Goal: Task Accomplishment & Management: Use online tool/utility

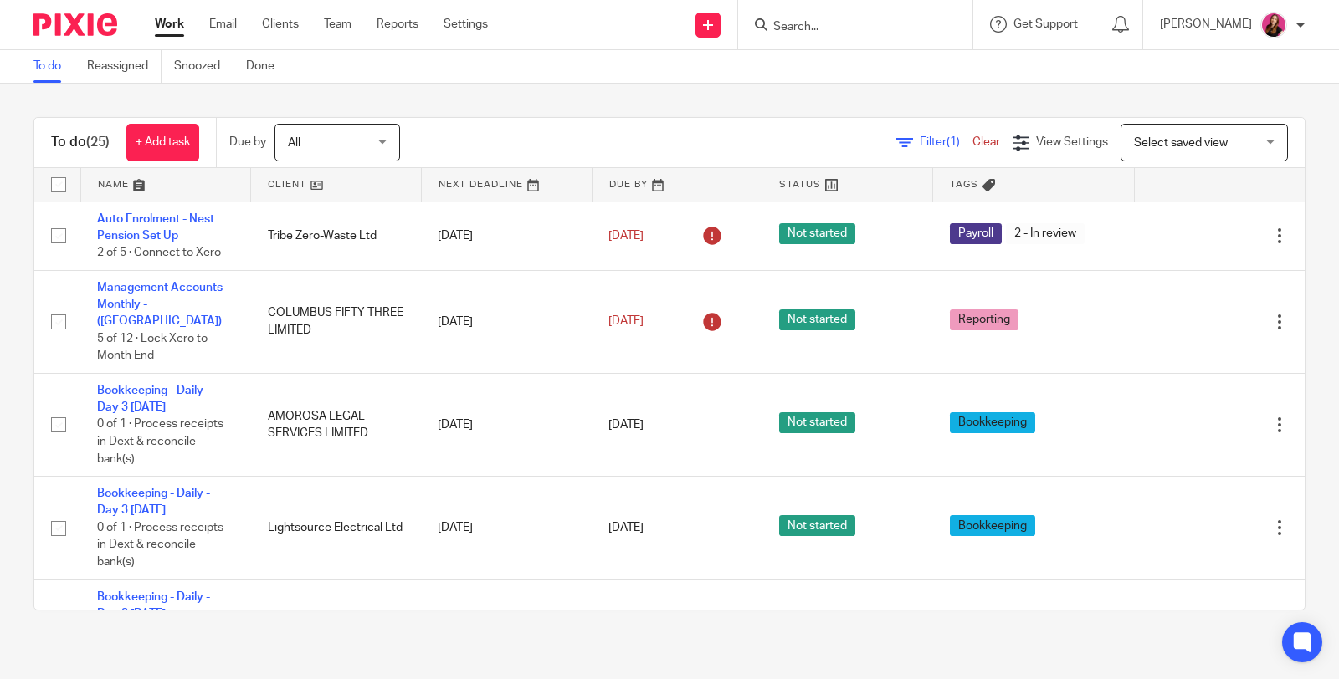
click at [776, 647] on main "To do Reassigned Snoozed Done To do (25) + Add task Due by All All Today Tomorr…" at bounding box center [669, 339] width 1339 height 679
click at [1303, 148] on div "To do (25) + Add task Due by All All Today Tomorrow This week Next week This mo…" at bounding box center [669, 364] width 1339 height 561
click at [870, 33] on input "Search" at bounding box center [846, 27] width 151 height 15
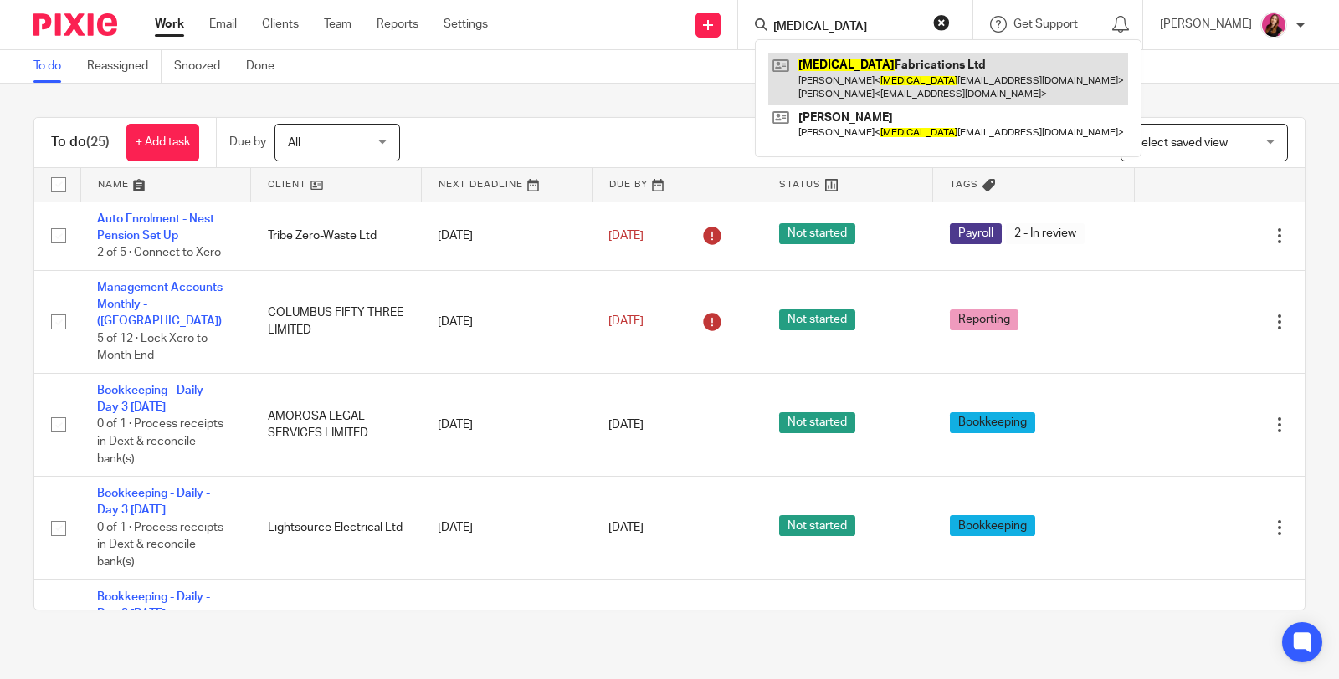
type input "mri"
click at [859, 69] on link at bounding box center [948, 79] width 360 height 52
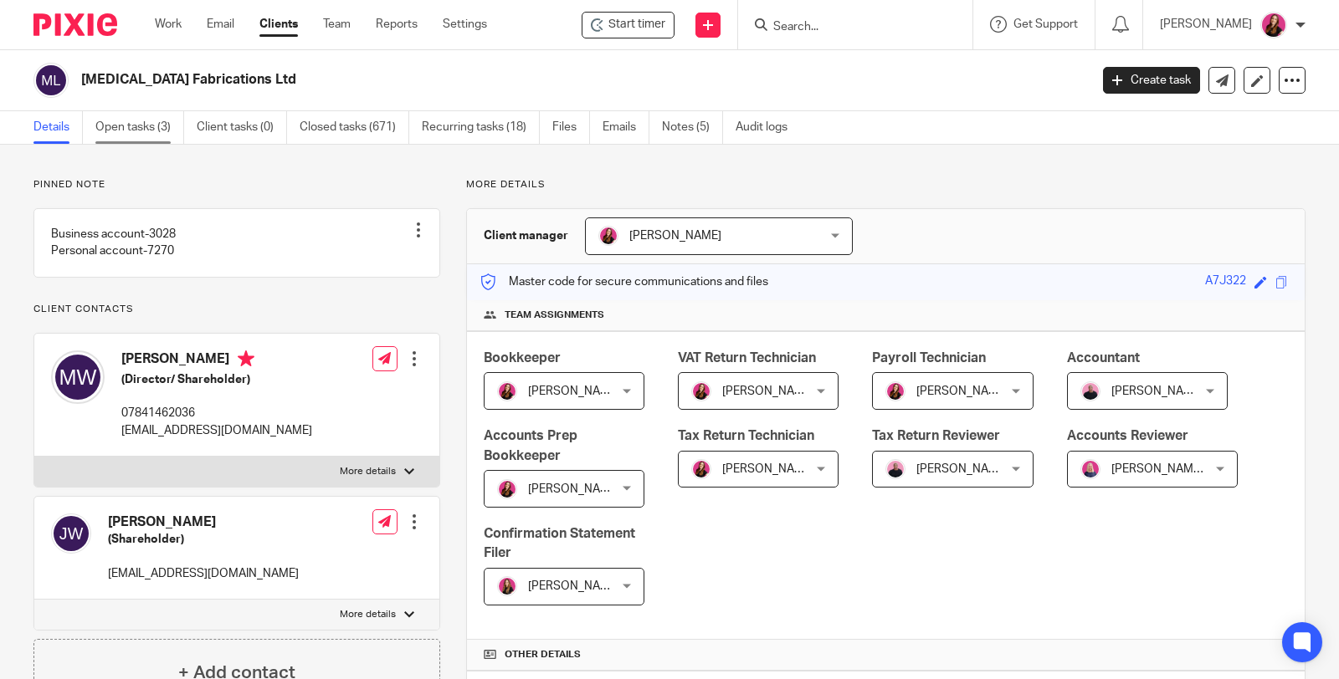
click at [155, 122] on link "Open tasks (3)" at bounding box center [139, 127] width 89 height 33
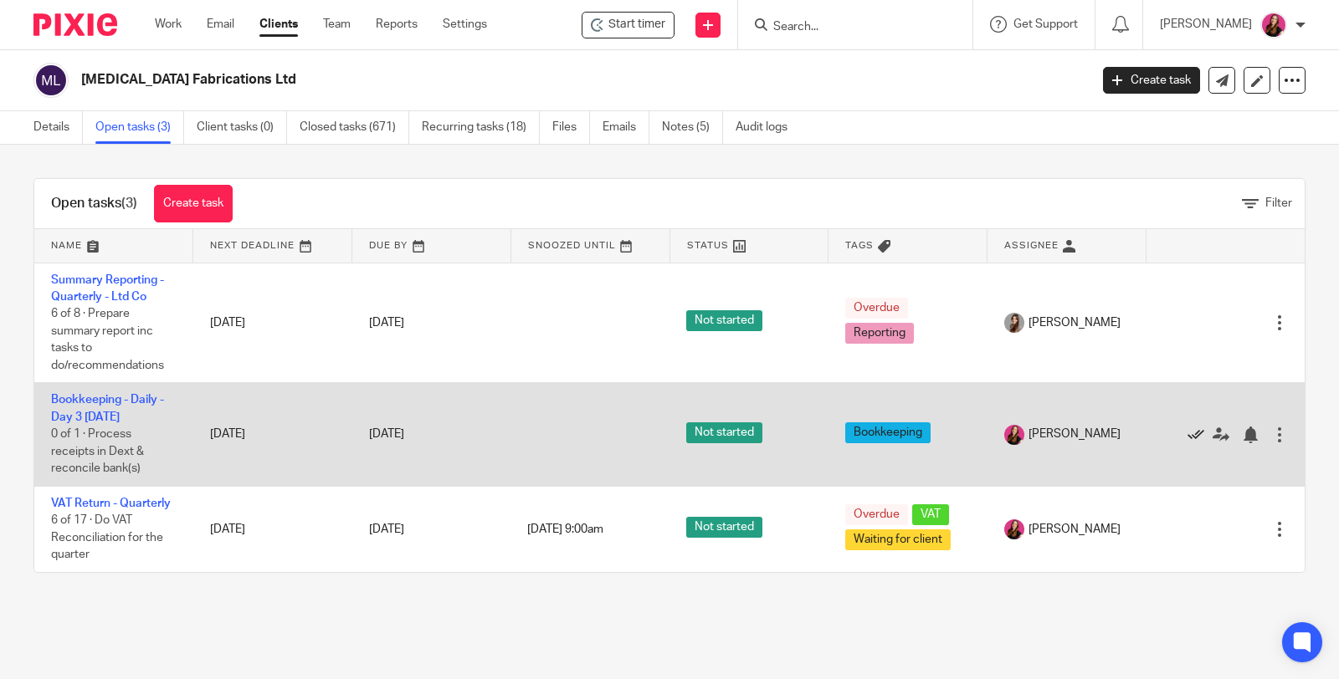
click at [1187, 433] on icon at bounding box center [1195, 435] width 17 height 17
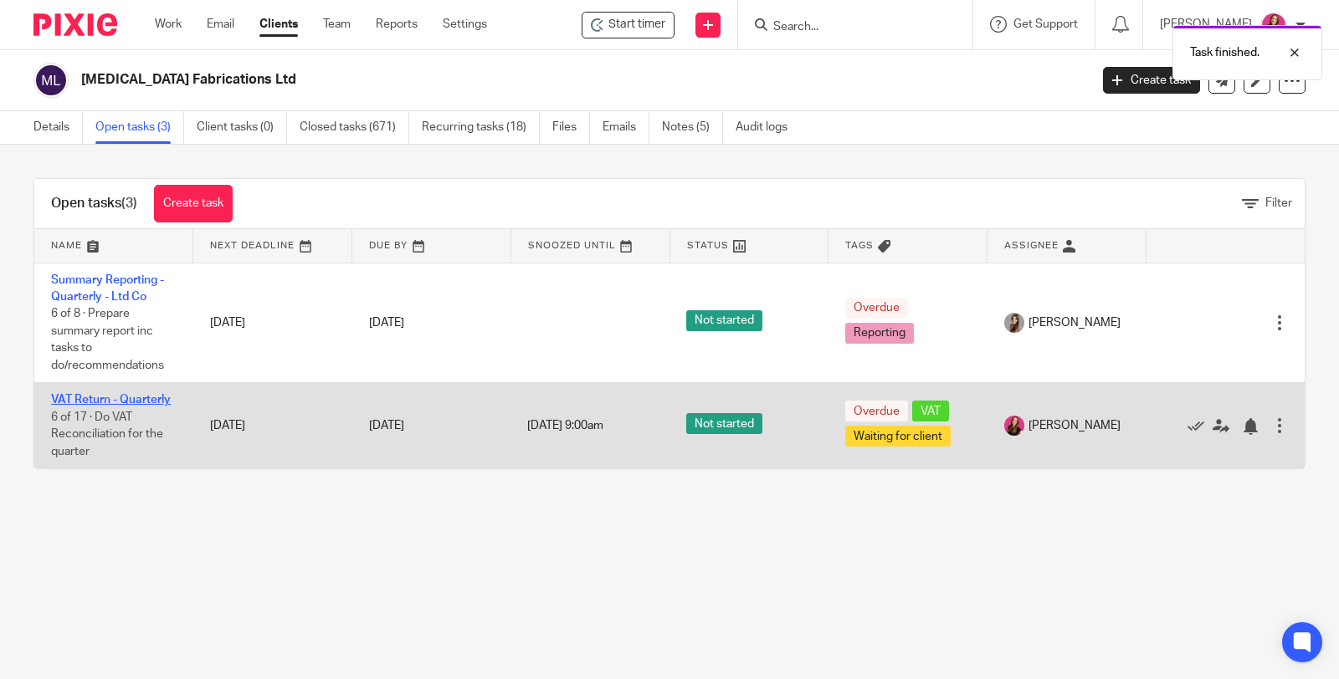
click at [124, 394] on link "VAT Return - Quarterly" at bounding box center [111, 400] width 120 height 12
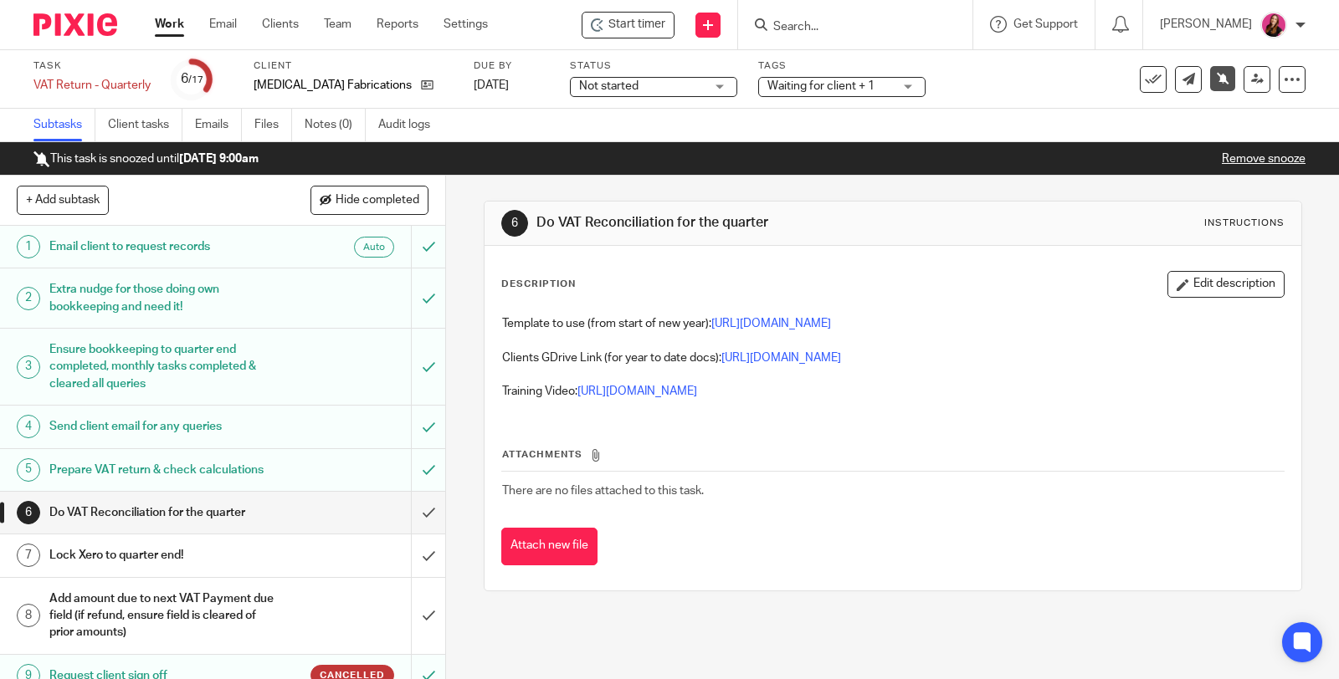
click at [1271, 157] on link "Remove snooze" at bounding box center [1263, 159] width 84 height 12
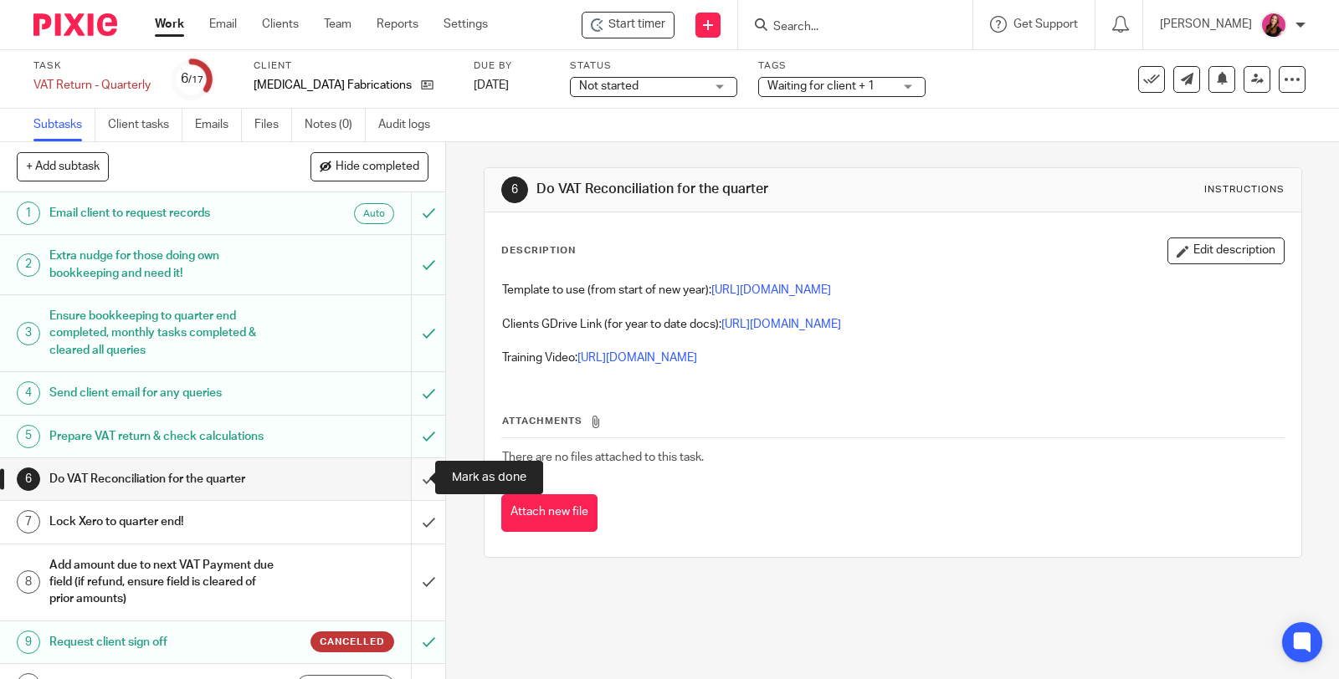
click at [410, 479] on input "submit" at bounding box center [222, 479] width 445 height 42
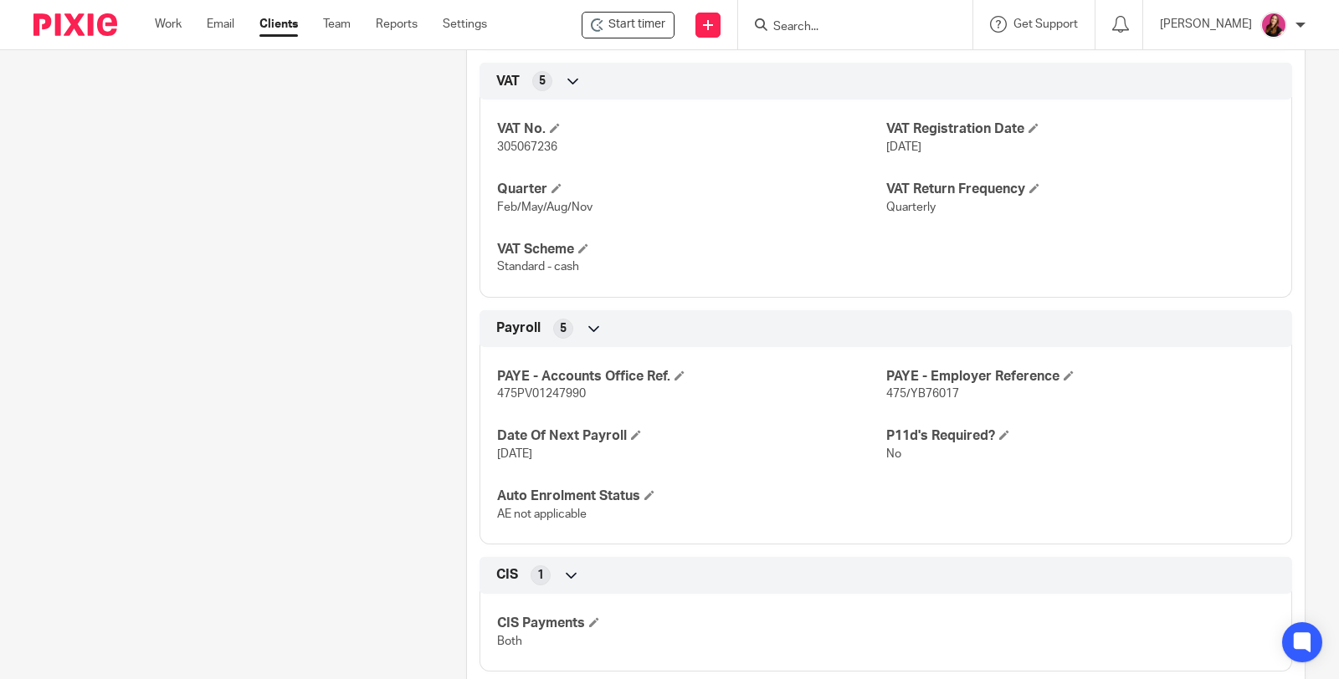
scroll to position [1876, 0]
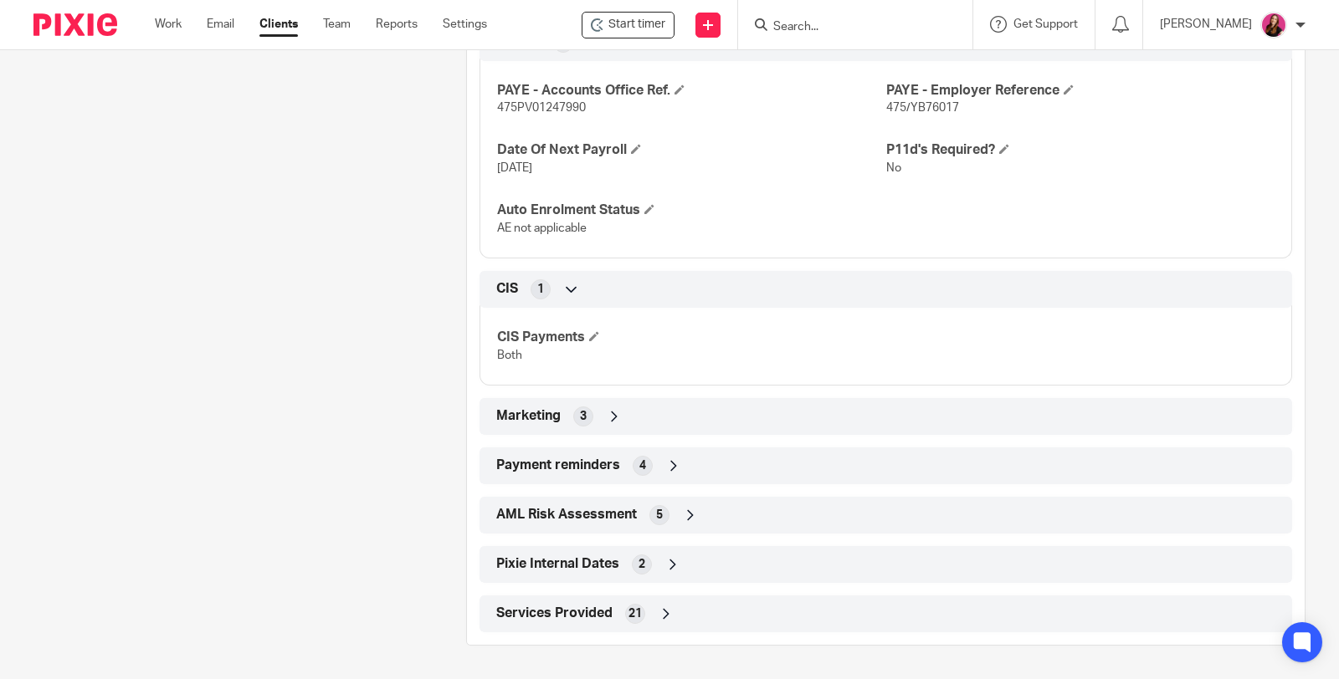
click at [668, 463] on icon at bounding box center [673, 466] width 17 height 17
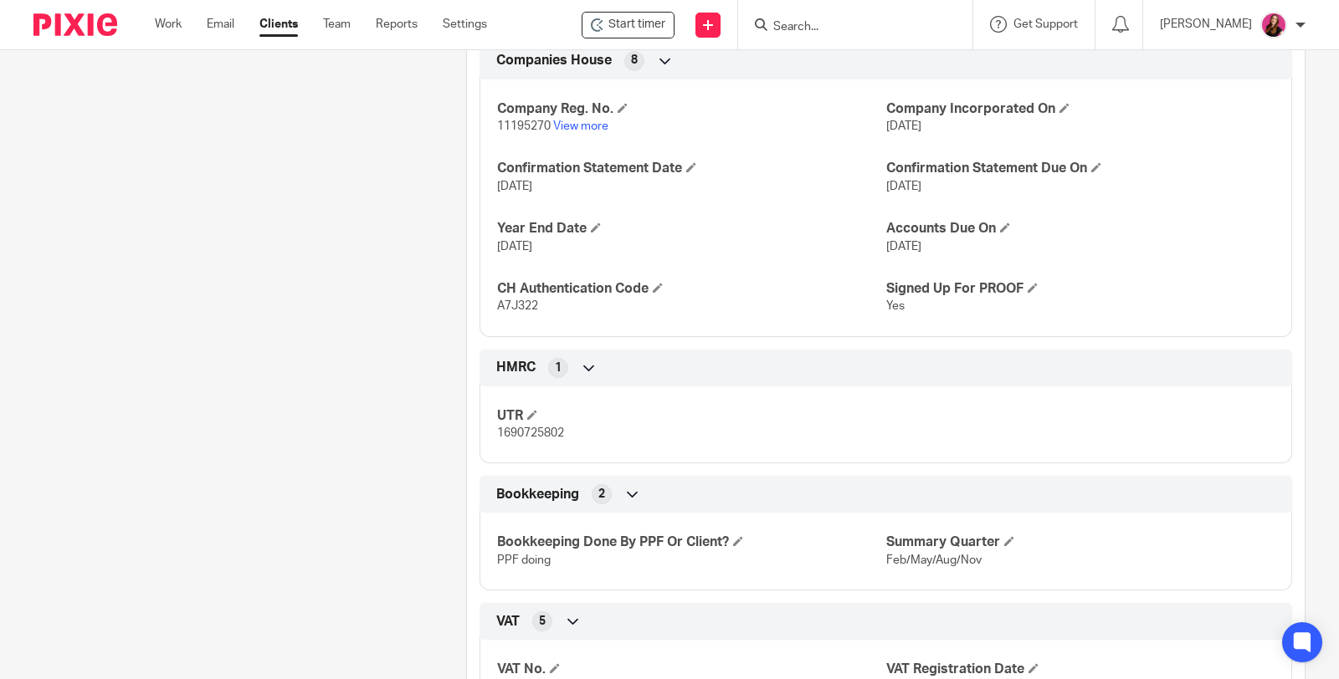
scroll to position [760, 0]
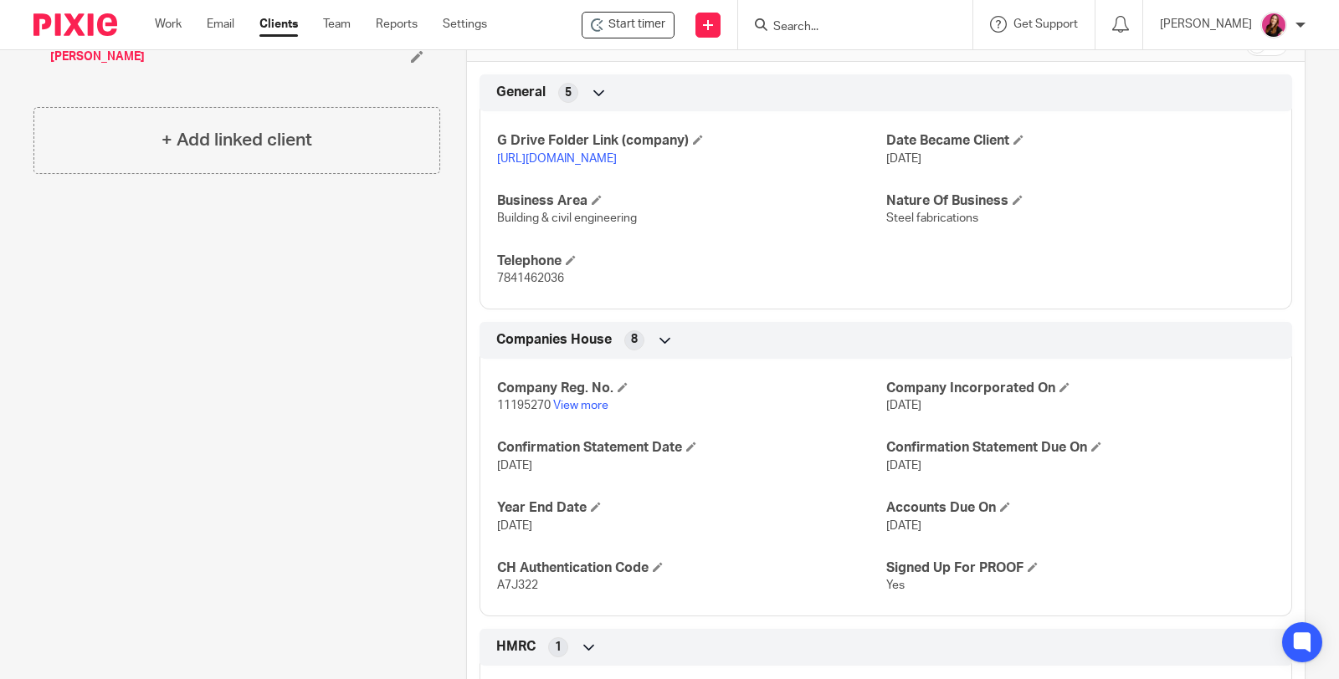
click at [617, 155] on link "[URL][DOMAIN_NAME]" at bounding box center [557, 159] width 120 height 12
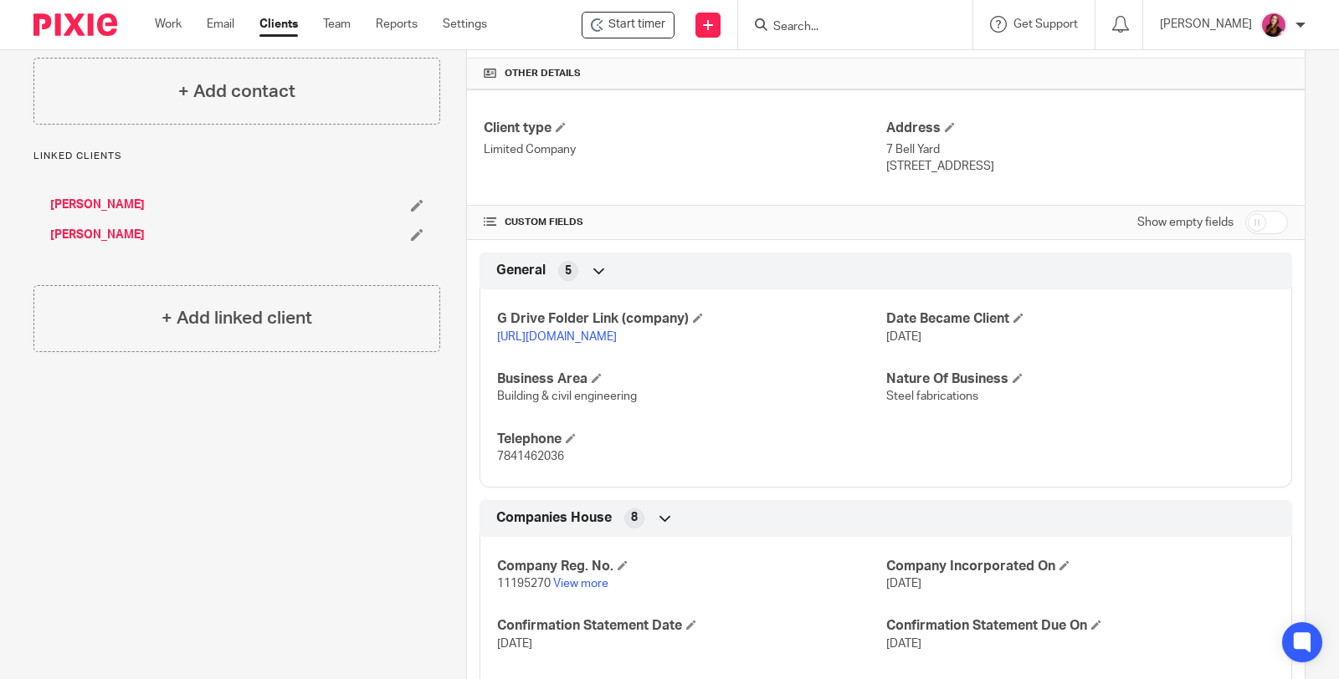
scroll to position [574, 0]
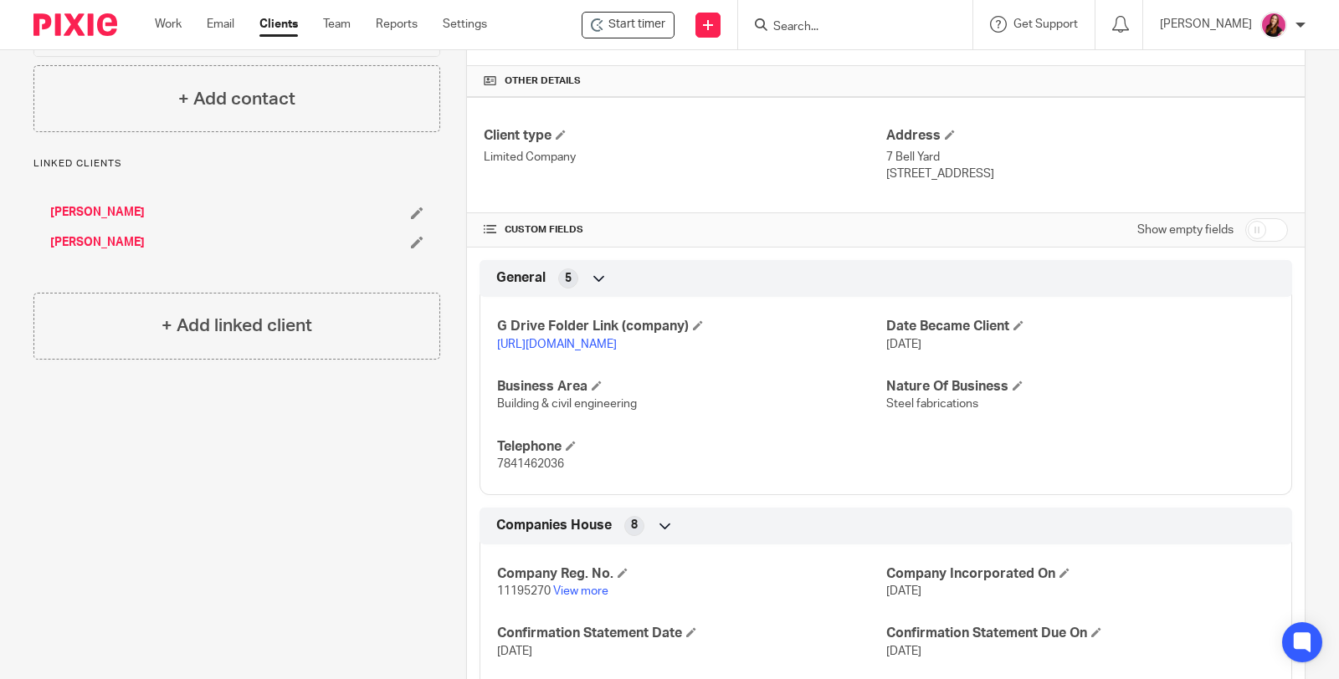
click at [1247, 222] on input "checkbox" at bounding box center [1266, 229] width 43 height 23
checkbox input "true"
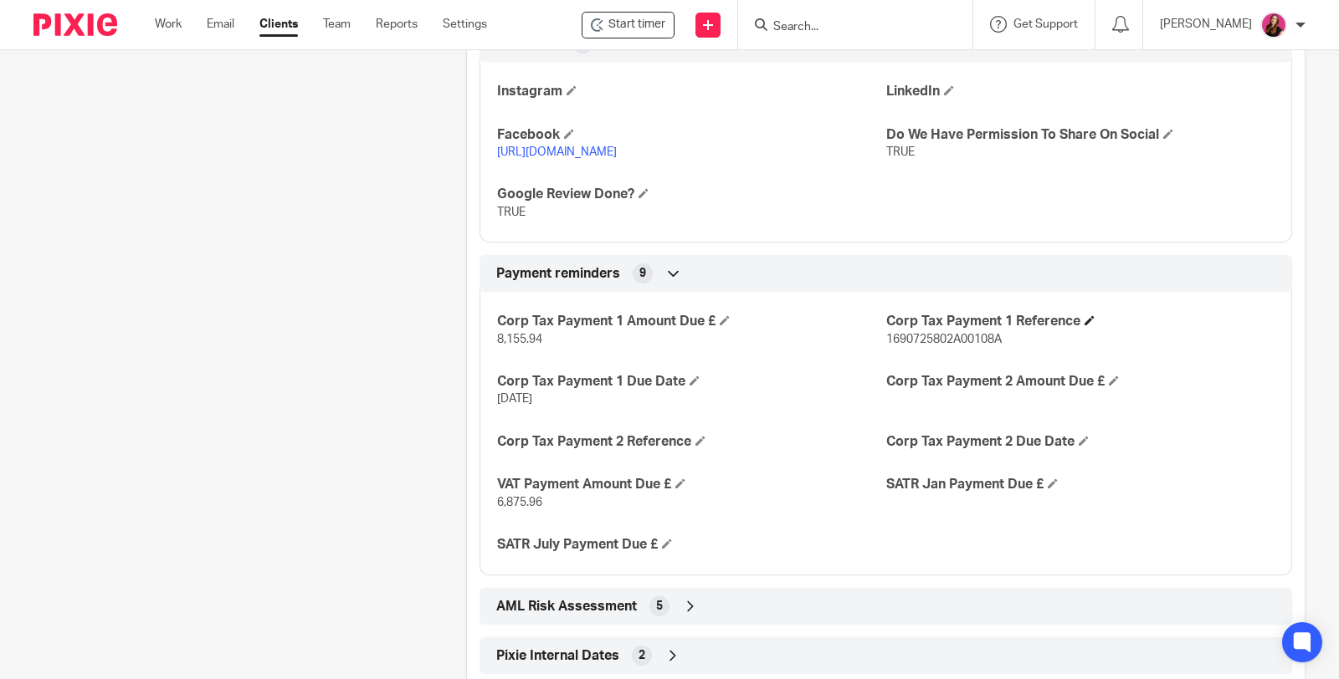
scroll to position [3016, 0]
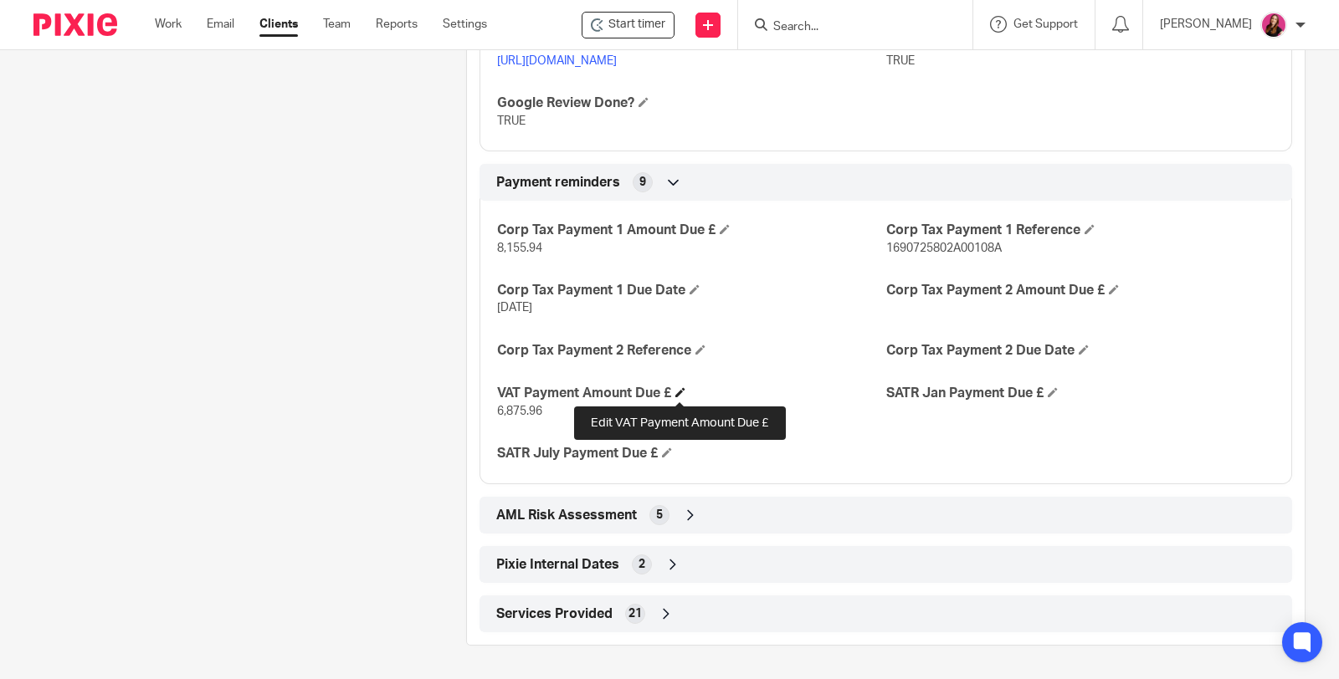
click at [675, 392] on span at bounding box center [680, 392] width 10 height 10
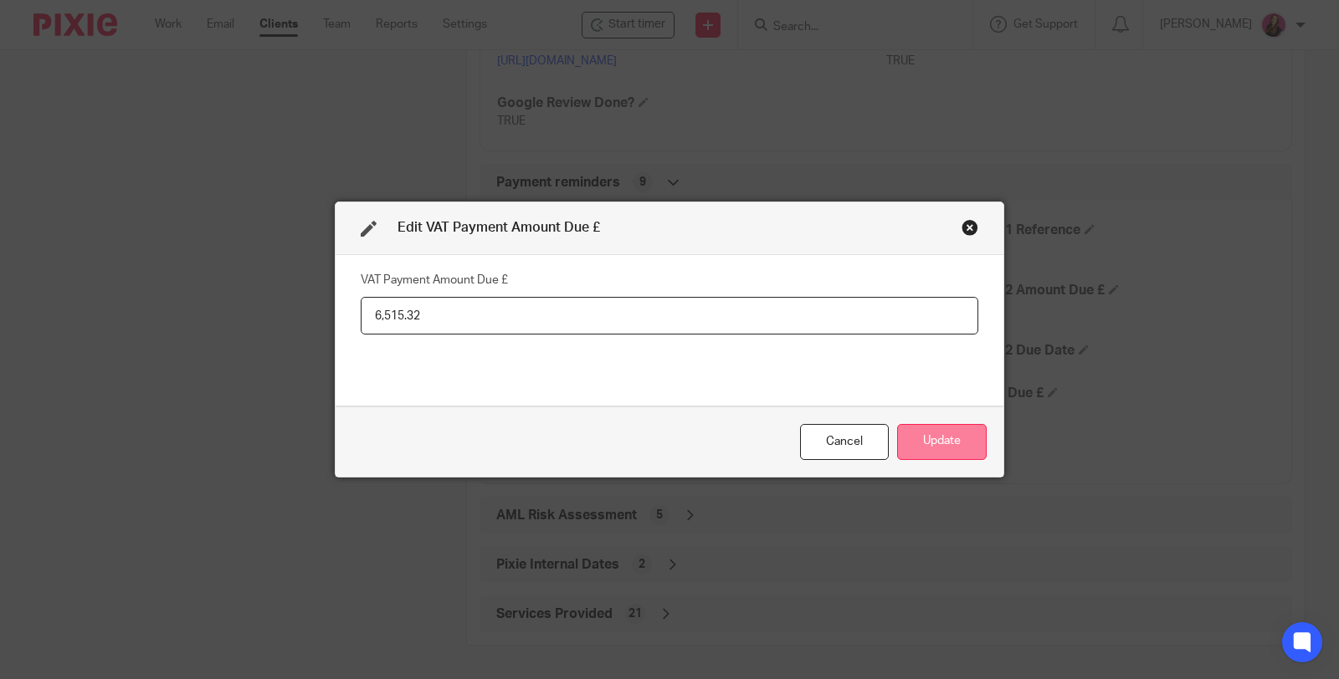
type input "6,515.32"
click at [904, 445] on button "Update" at bounding box center [942, 442] width 90 height 36
